Goal: Task Accomplishment & Management: Use online tool/utility

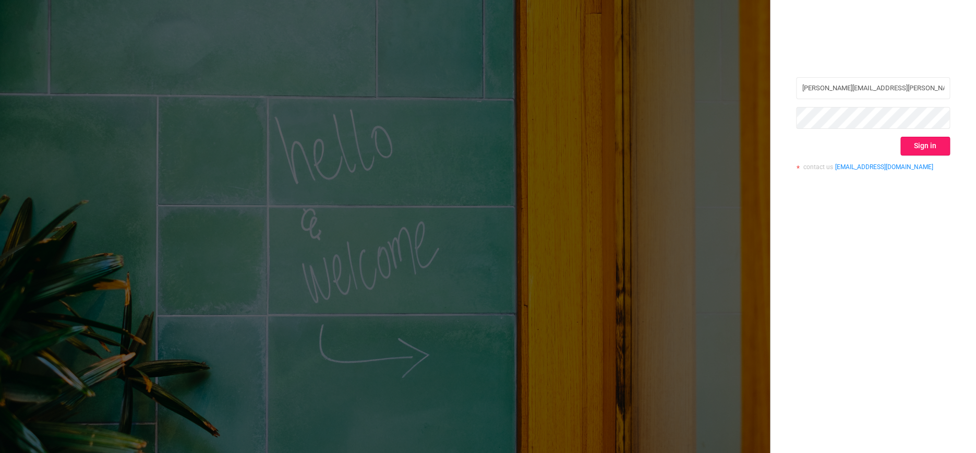
click at [926, 152] on button "Sign in" at bounding box center [925, 146] width 50 height 19
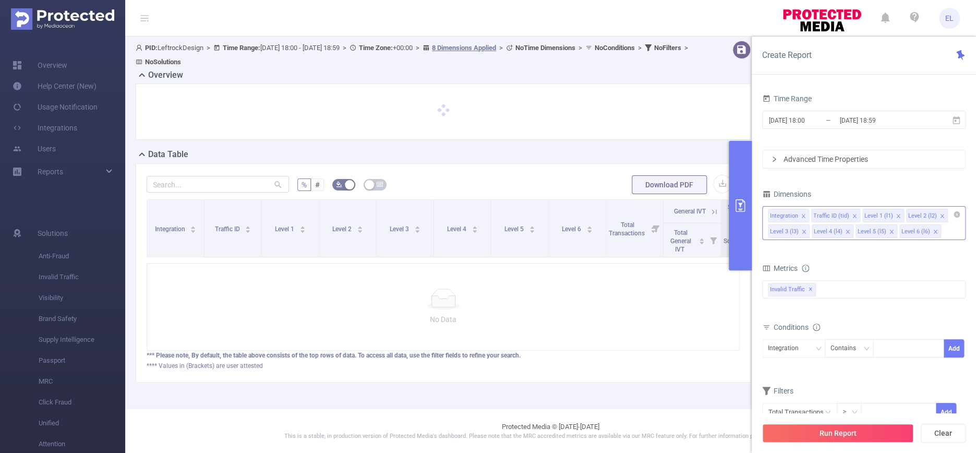
click at [855, 217] on icon "icon: close" at bounding box center [854, 215] width 5 height 5
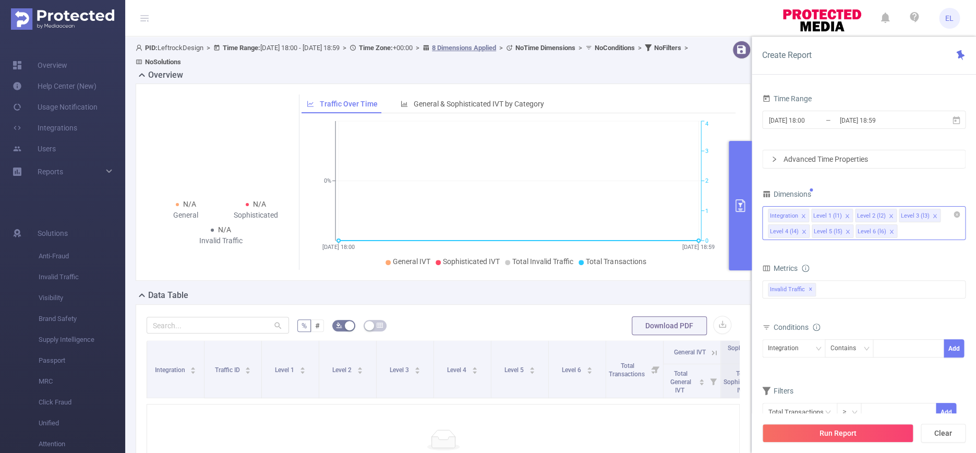
click at [888, 217] on icon "icon: close" at bounding box center [890, 215] width 5 height 5
click at [932, 217] on icon "icon: close" at bounding box center [934, 215] width 5 height 5
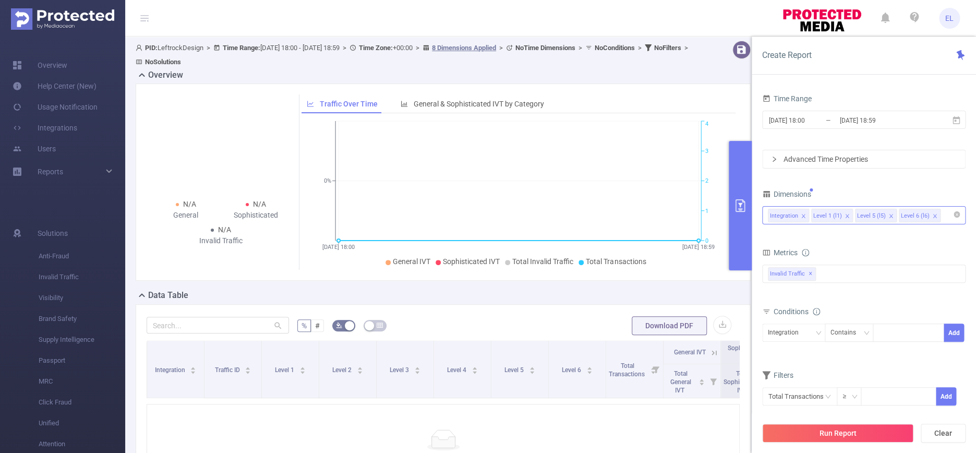
click at [888, 217] on div "Integration Level 1 (l1) Level 5 (l5) Level 6 (l6)" at bounding box center [864, 215] width 192 height 17
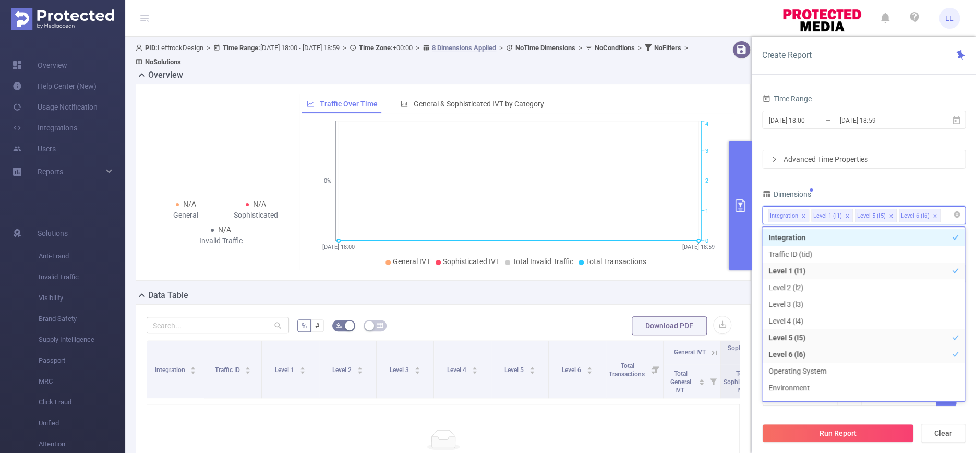
click at [888, 217] on icon "icon: close" at bounding box center [890, 215] width 5 height 5
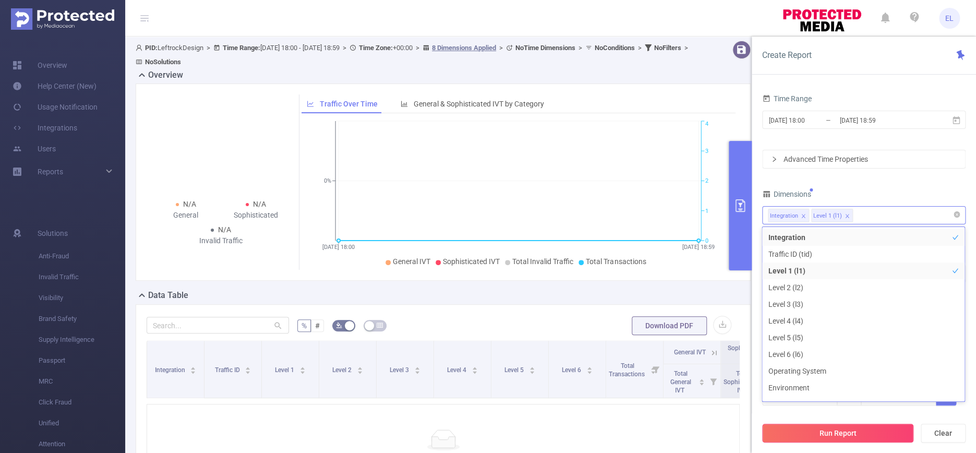
click at [842, 434] on button "Run Report" at bounding box center [837, 433] width 151 height 19
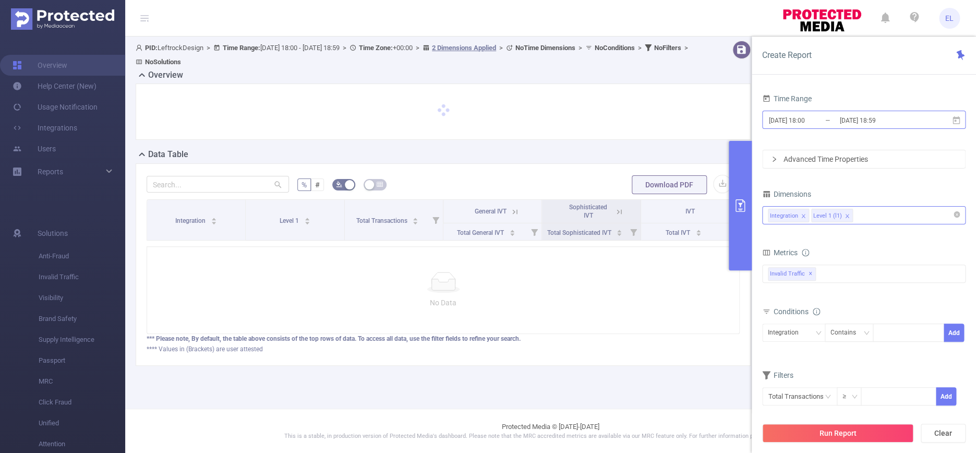
click at [901, 123] on input "[DATE] 18:59" at bounding box center [880, 120] width 85 height 14
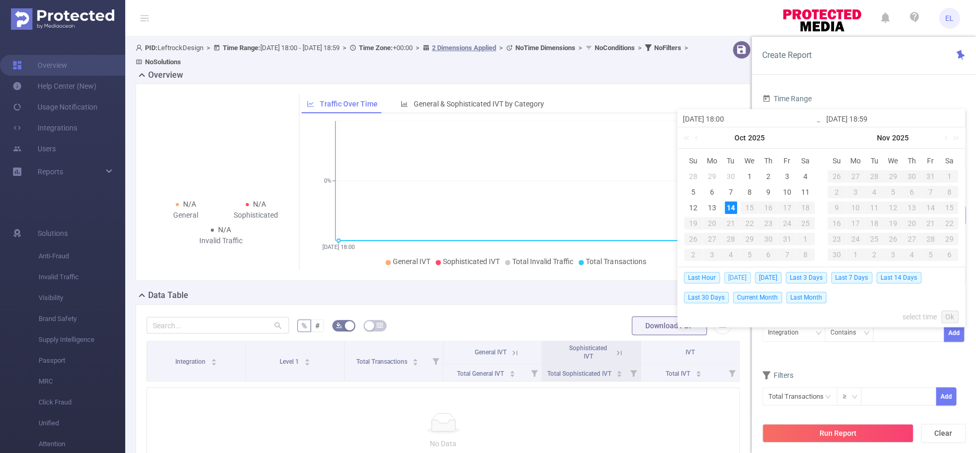
click at [737, 279] on span "[DATE]" at bounding box center [737, 277] width 27 height 11
type input "[DATE] 00:00"
type input "[DATE] 23:59"
click at [737, 279] on div "N/A General N/A Sophisticated N/A Invalid Traffic Traffic Over Time General & S…" at bounding box center [443, 181] width 615 height 197
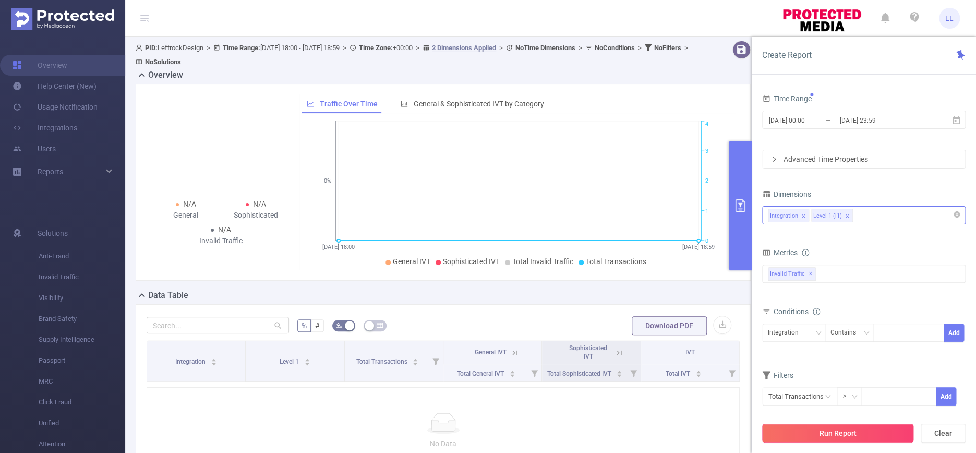
click at [831, 436] on button "Run Report" at bounding box center [837, 433] width 151 height 19
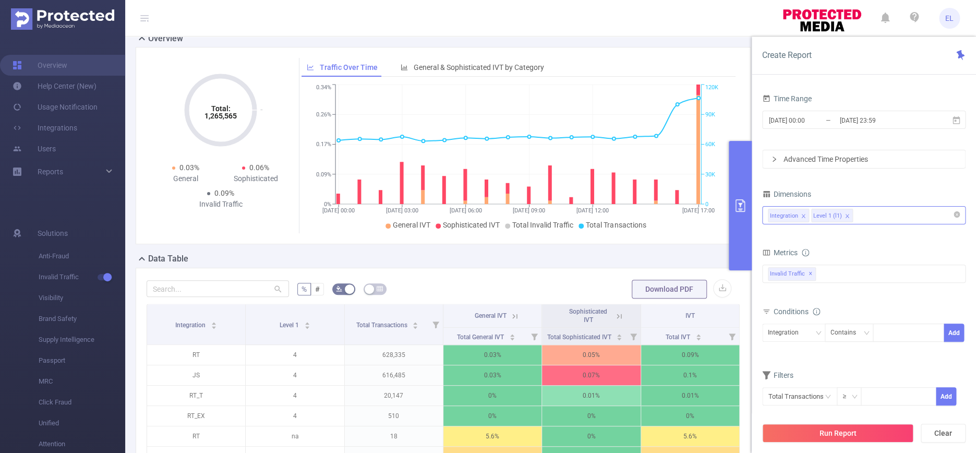
scroll to position [31, 0]
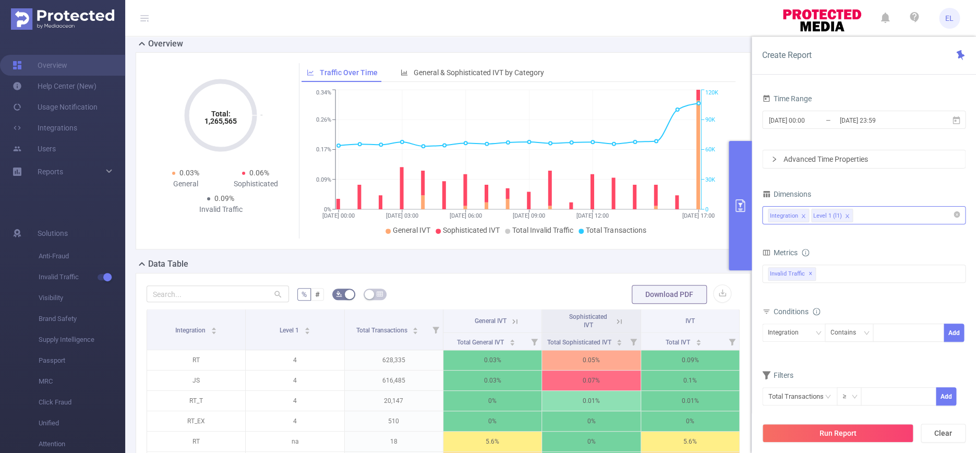
click at [310, 251] on div "Total: 1,265,565 Total: 1,265,565 0.03% General 0.06% Sophisticated 0.09% Inval…" at bounding box center [442, 155] width 623 height 206
